Goal: Find specific page/section

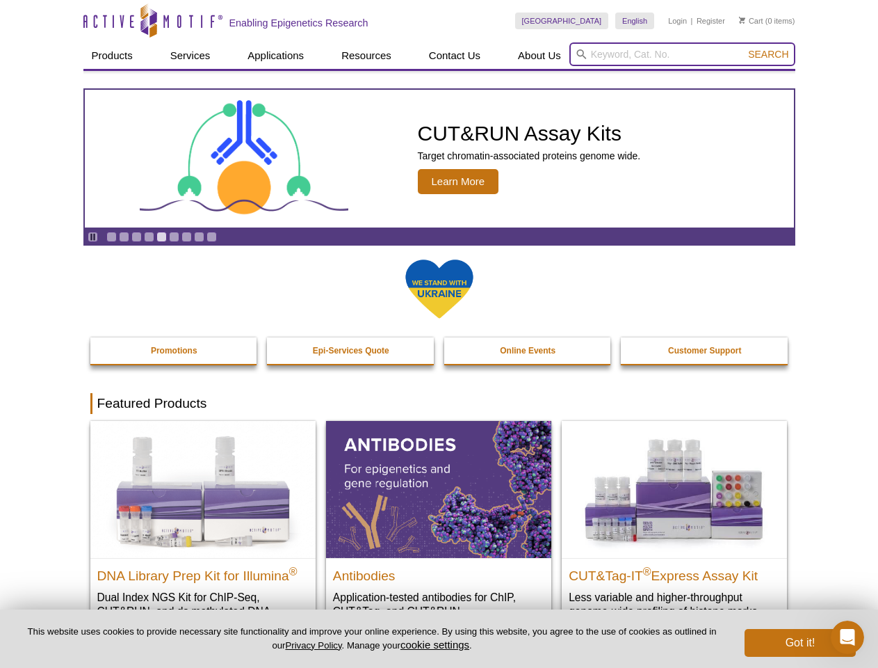
click at [682, 54] on input "search" at bounding box center [683, 54] width 226 height 24
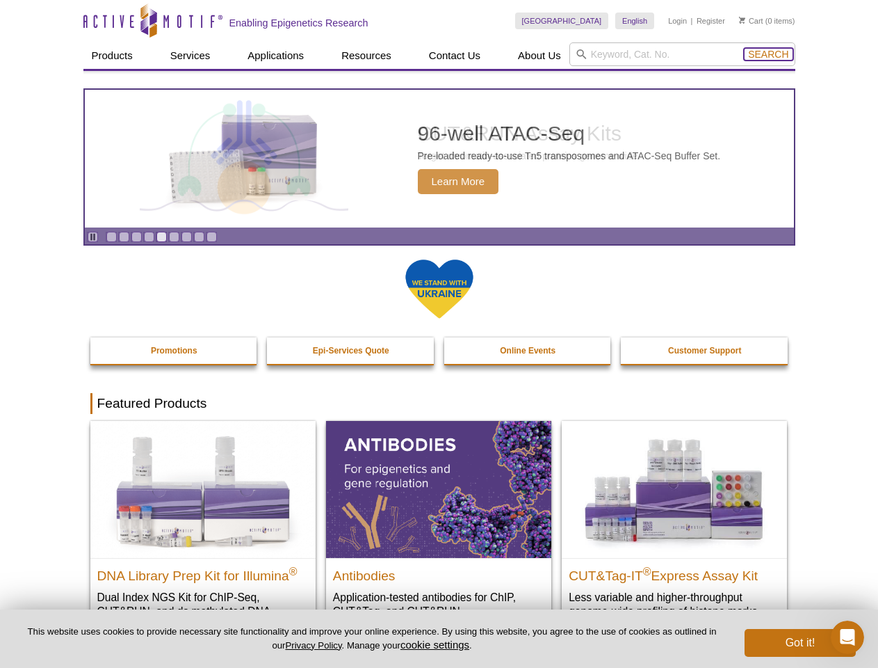
click at [768, 54] on span "Search" at bounding box center [768, 54] width 40 height 11
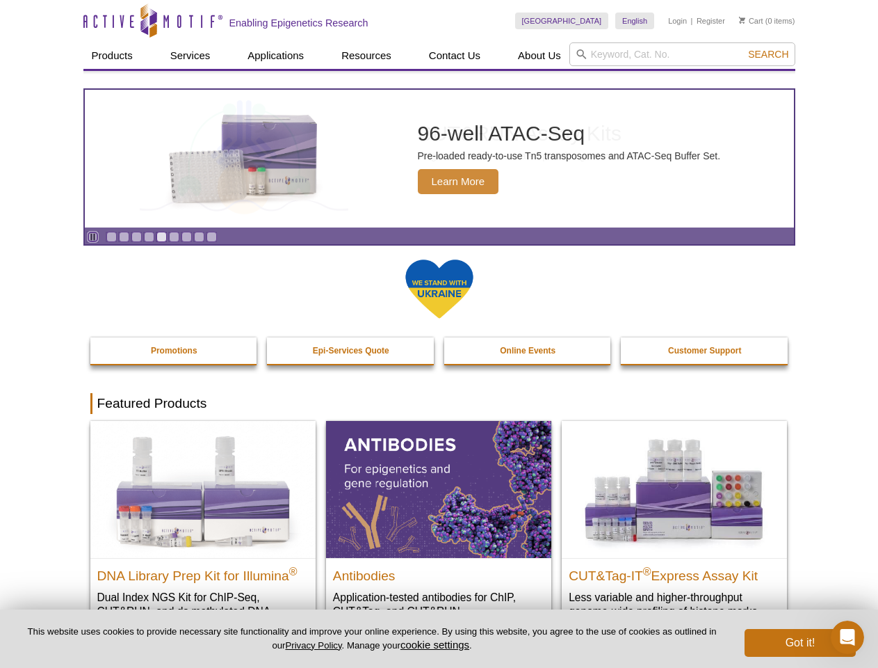
click at [92, 236] on icon "Pause" at bounding box center [92, 236] width 9 height 9
click at [111, 236] on link "Go to slide 1" at bounding box center [111, 237] width 10 height 10
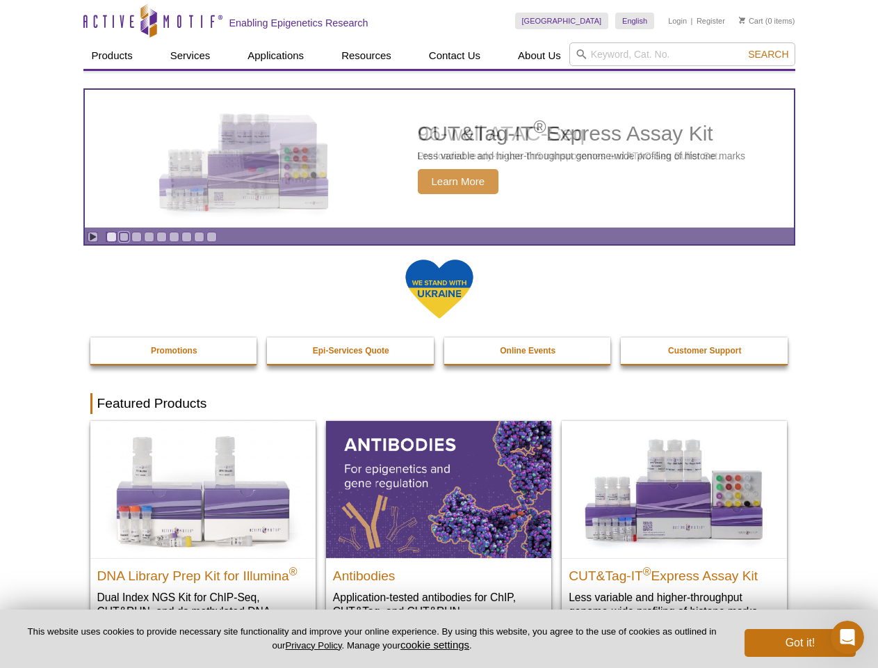
click at [124, 236] on link "Go to slide 2" at bounding box center [124, 237] width 10 height 10
click at [136, 236] on link "Go to slide 3" at bounding box center [136, 237] width 10 height 10
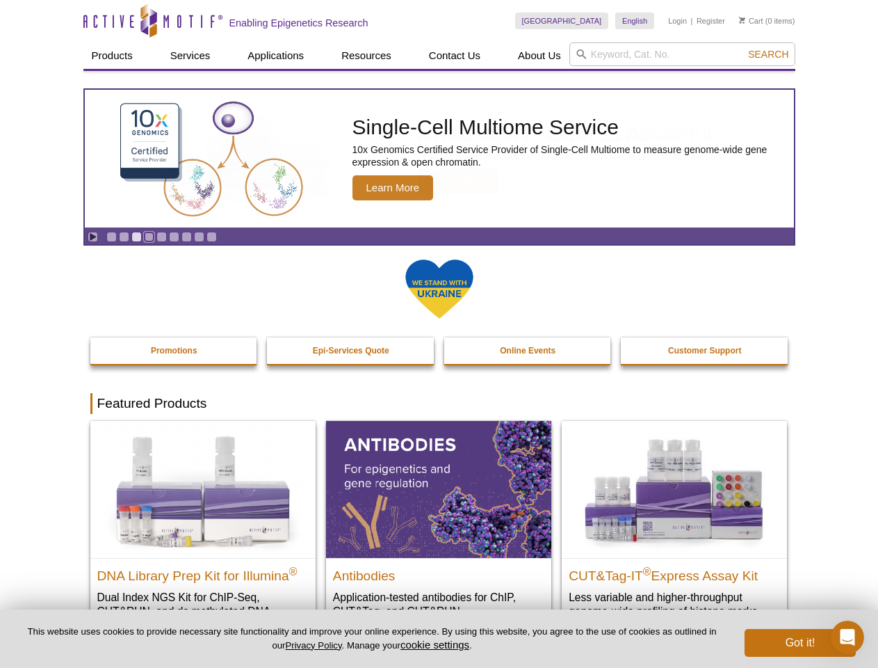
click at [149, 236] on link "Go to slide 4" at bounding box center [149, 237] width 10 height 10
click at [161, 236] on link "Go to slide 5" at bounding box center [161, 237] width 10 height 10
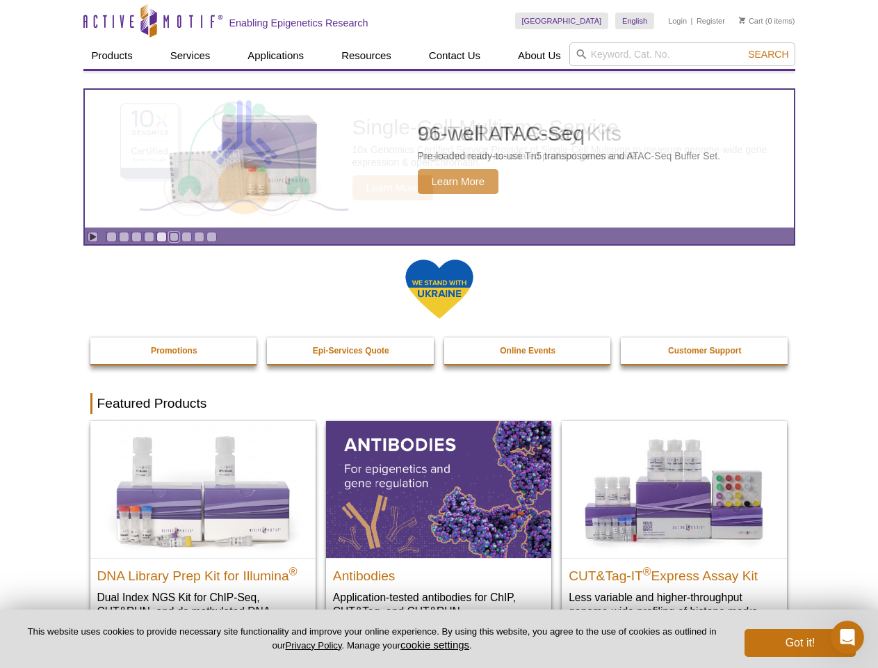
click at [174, 236] on link "Go to slide 6" at bounding box center [174, 237] width 10 height 10
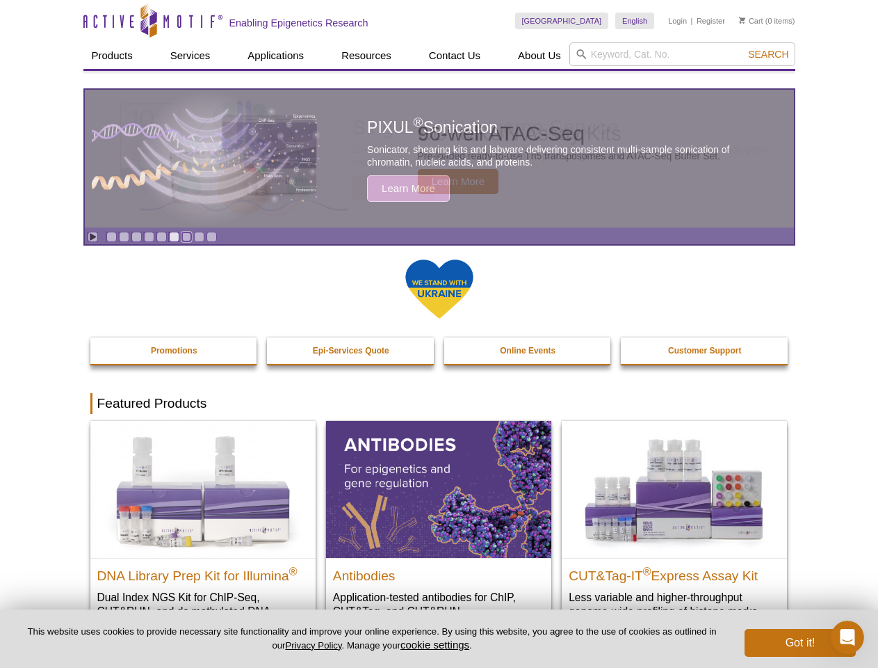
click at [186, 236] on link "Go to slide 7" at bounding box center [186, 237] width 10 height 10
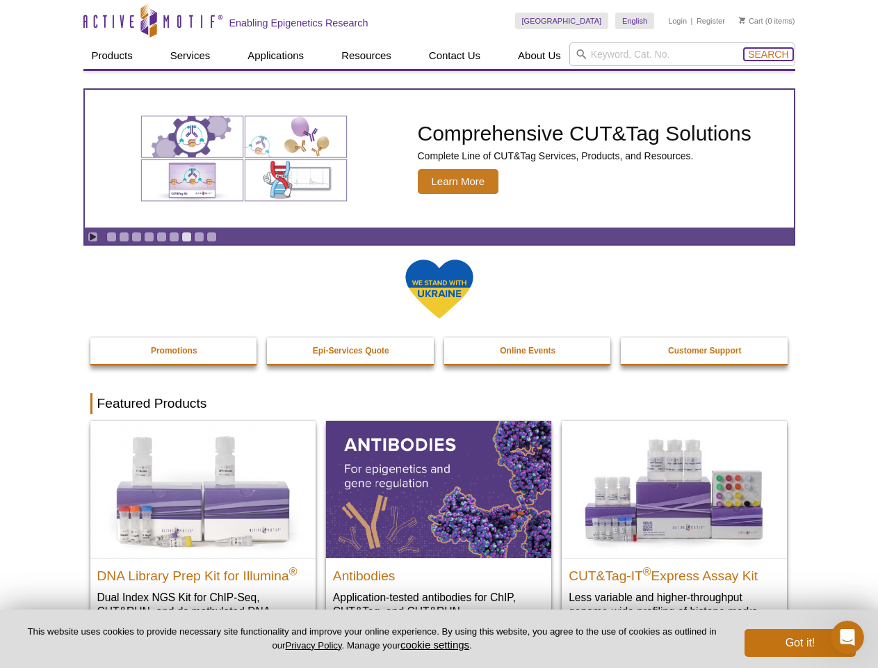
click at [768, 54] on span "Search" at bounding box center [768, 54] width 40 height 11
